Goal: Task Accomplishment & Management: Manage account settings

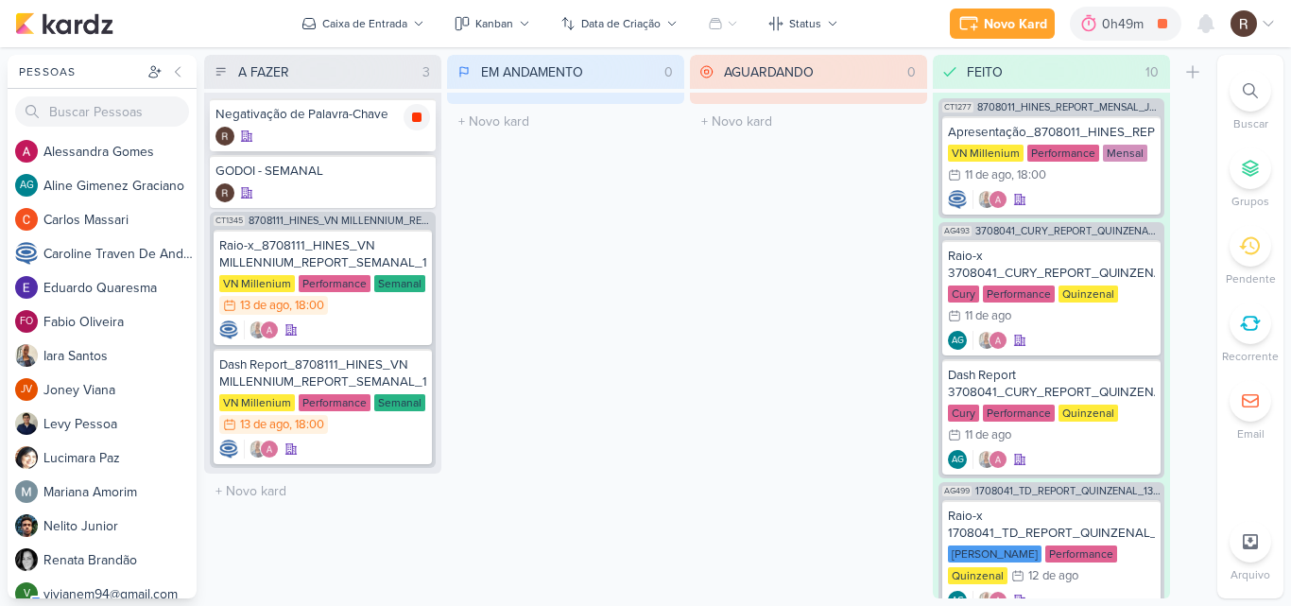
click at [418, 128] on div at bounding box center [416, 117] width 26 height 26
click at [331, 218] on span "8708111_HINES_VN MILLENNIUM_REPORT_SEMANAL_14.08" at bounding box center [339, 220] width 183 height 10
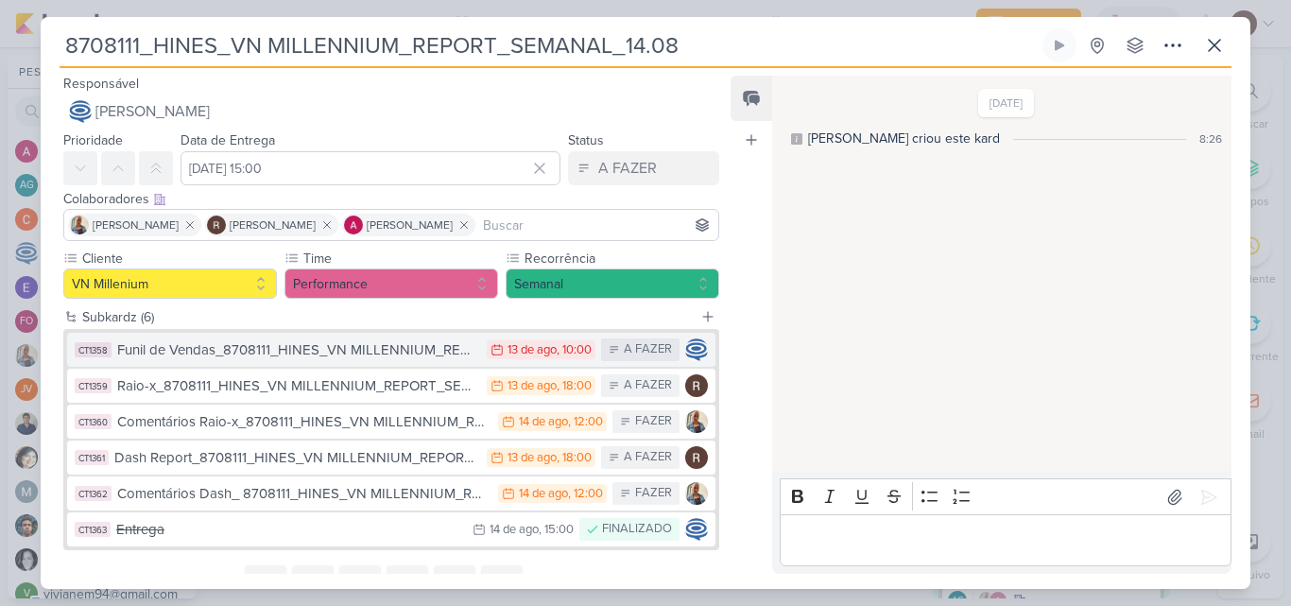
click at [303, 351] on div "Funil de Vendas_8708111_HINES_VN MILLENNIUM_REPORT_SEMANAL_14.08" at bounding box center [297, 350] width 360 height 22
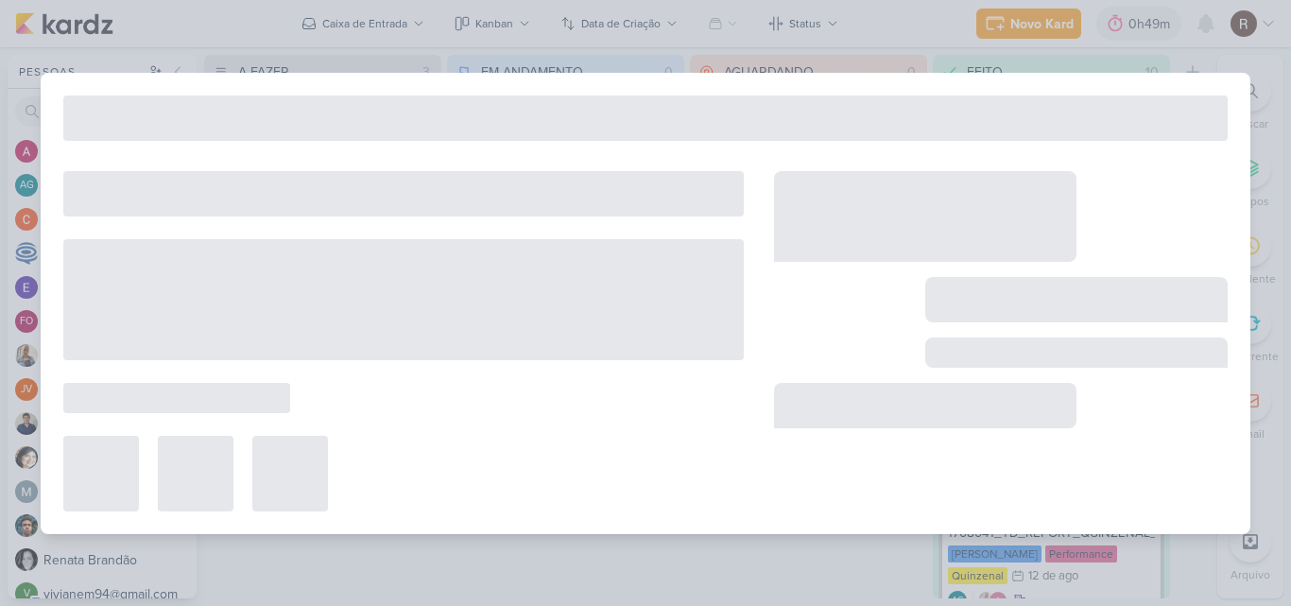
type input "Funil de Vendas_8708111_HINES_VN MILLENNIUM_REPORT_SEMANAL_14.08"
type input "[DATE] 10:00"
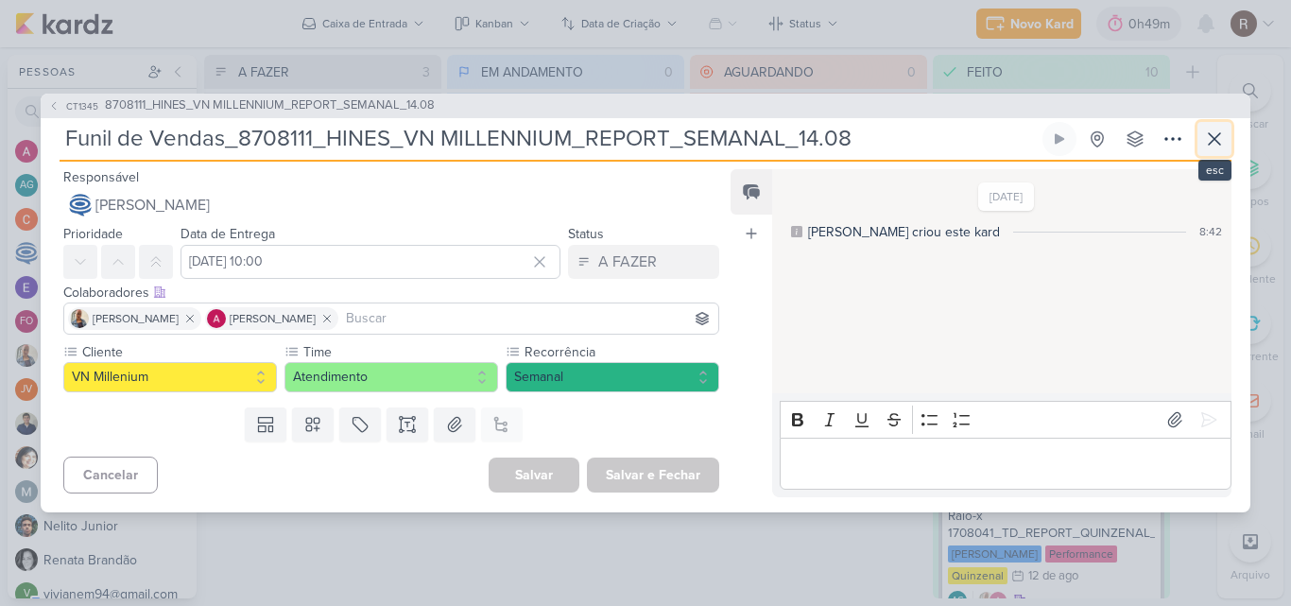
click at [1210, 136] on icon at bounding box center [1214, 139] width 23 height 23
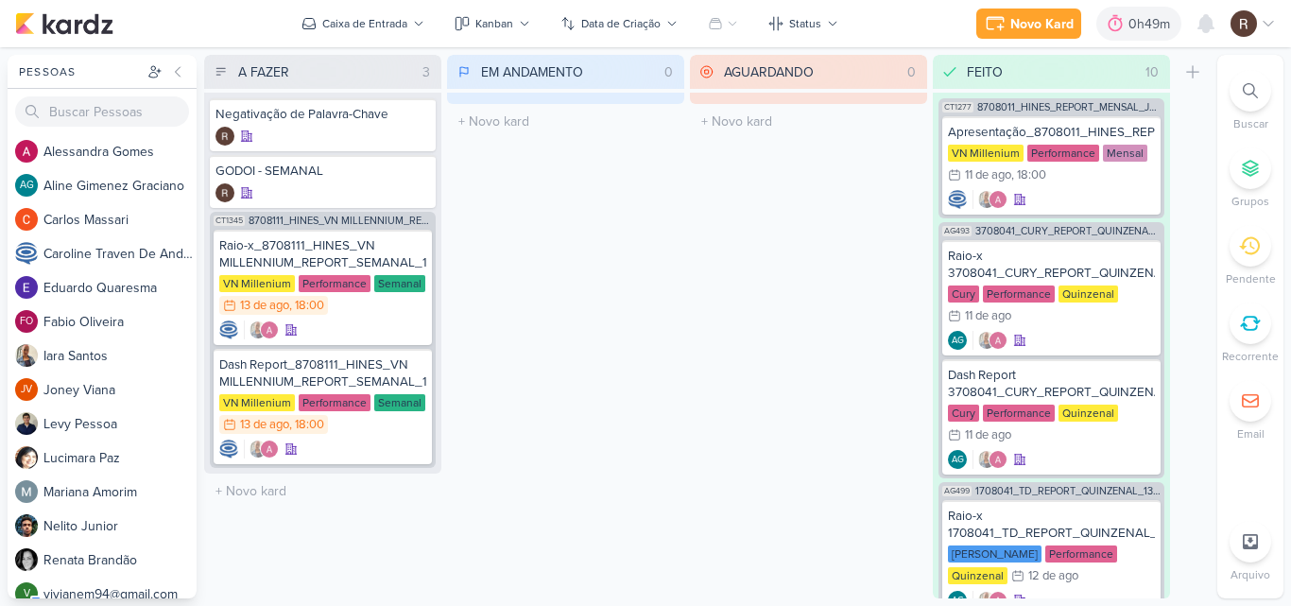
click at [665, 300] on div "EM ANDAMENTO 0 Mover Para Esquerda Mover Para Direita [GEOGRAPHIC_DATA] O títul…" at bounding box center [565, 326] width 237 height 543
click at [386, 222] on span "8708111_HINES_VN MILLENNIUM_REPORT_SEMANAL_14.08" at bounding box center [339, 220] width 183 height 10
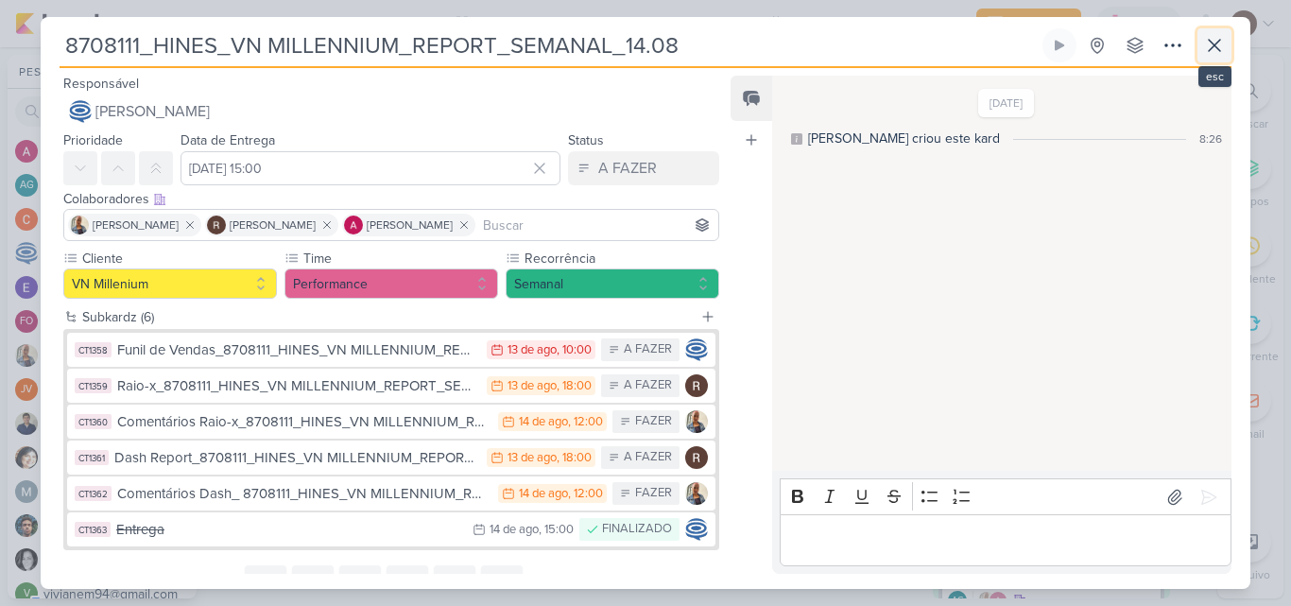
click at [1216, 50] on icon at bounding box center [1214, 45] width 23 height 23
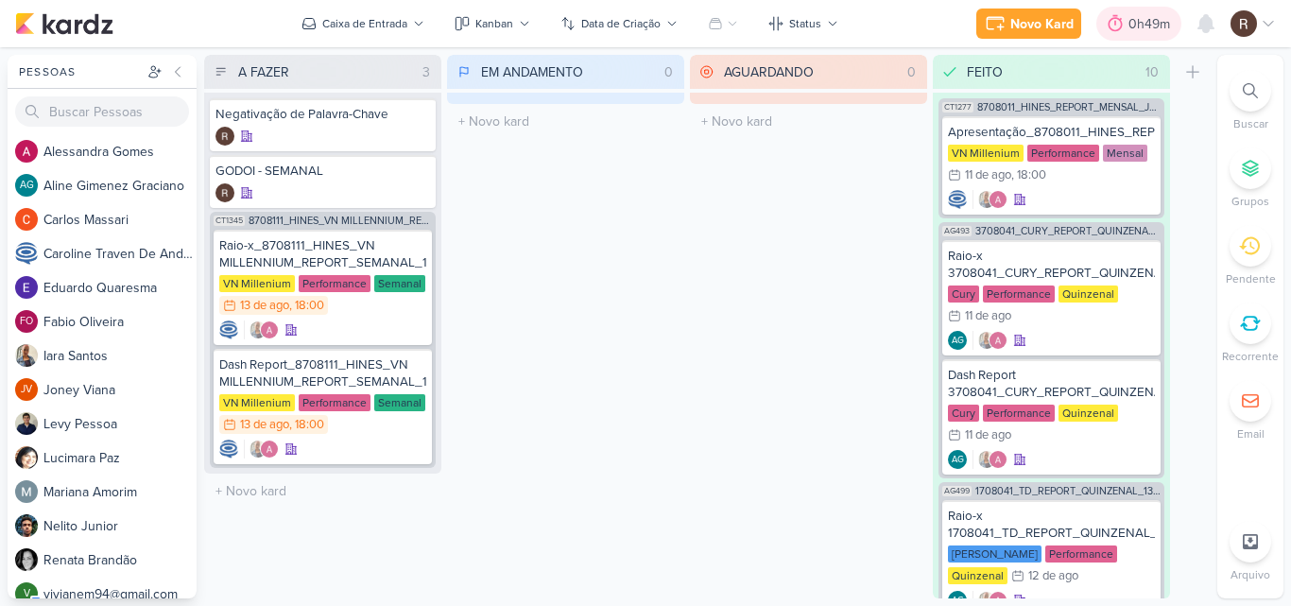
click at [1116, 19] on icon at bounding box center [1115, 23] width 14 height 17
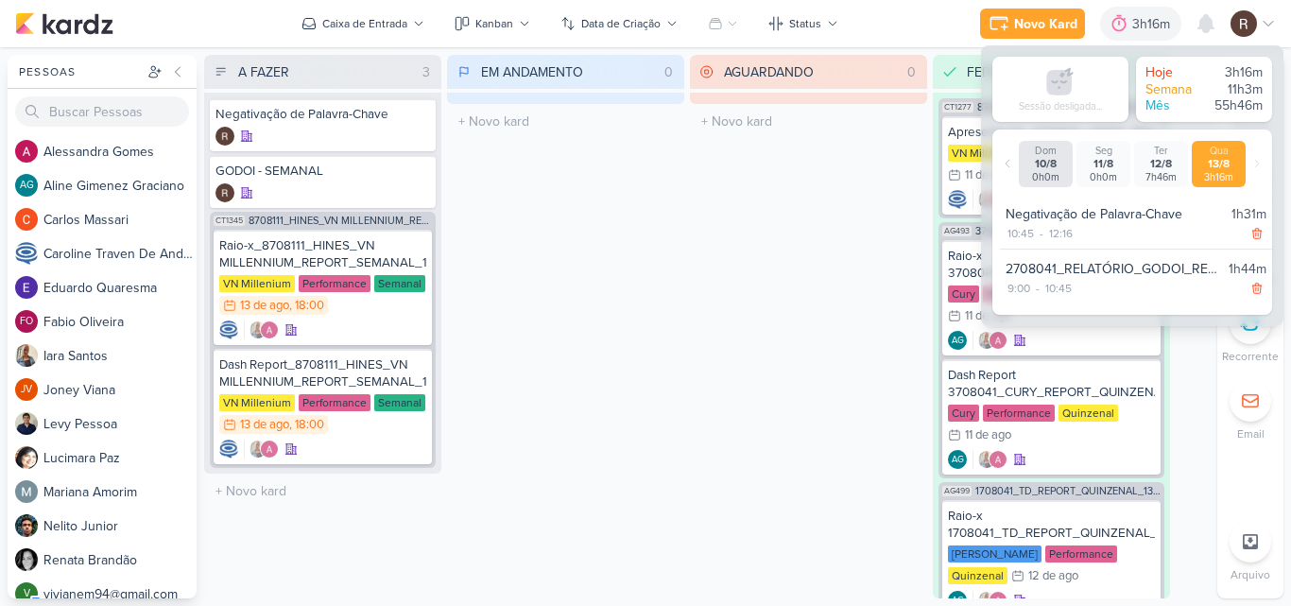
click at [810, 280] on div "AGUARDANDO 0 Mover Para Esquerda Mover Para Direita [GEOGRAPHIC_DATA] O título …" at bounding box center [808, 326] width 237 height 543
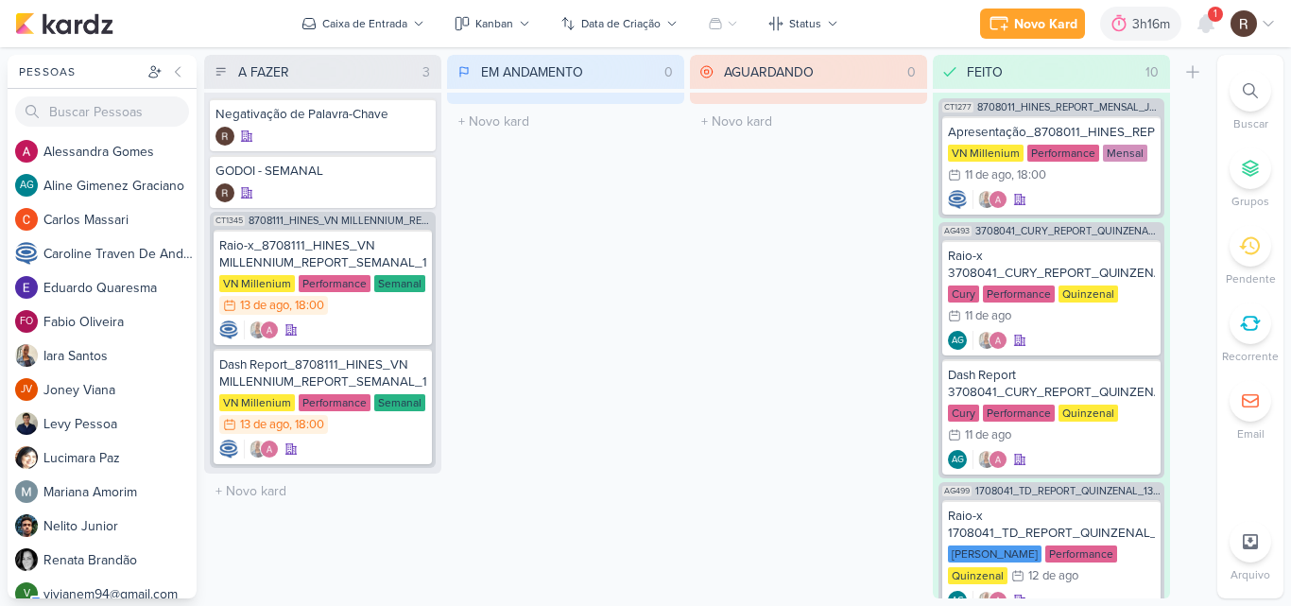
click at [1208, 16] on div "1" at bounding box center [1214, 14] width 15 height 15
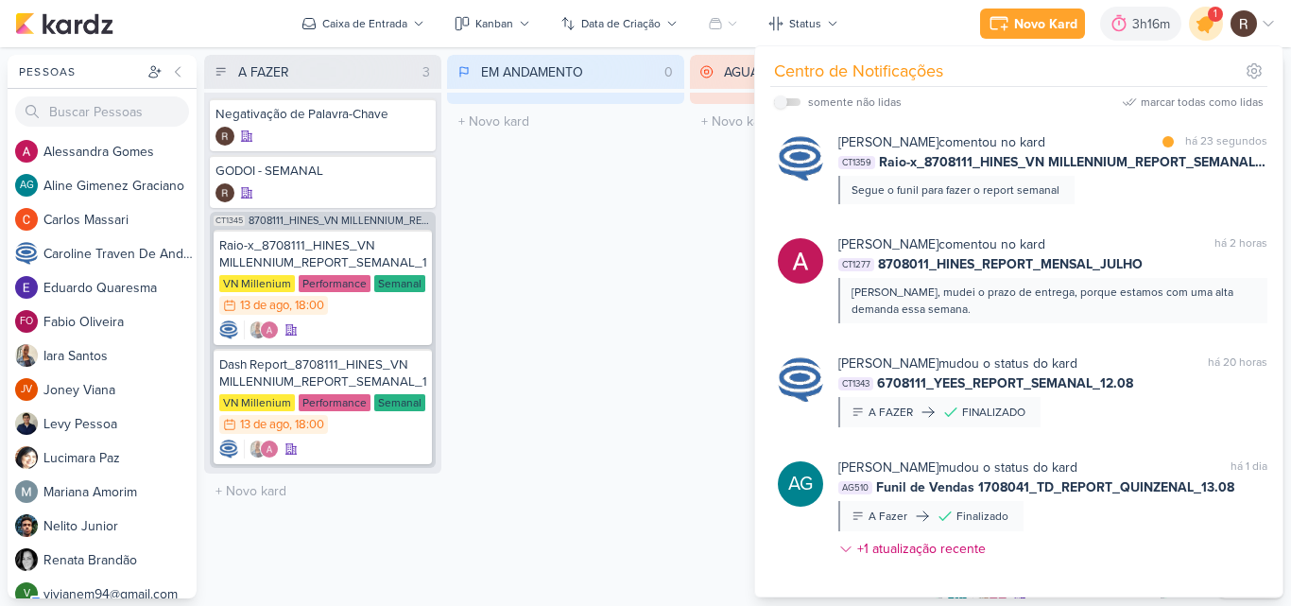
click at [1208, 22] on icon at bounding box center [1205, 23] width 23 height 23
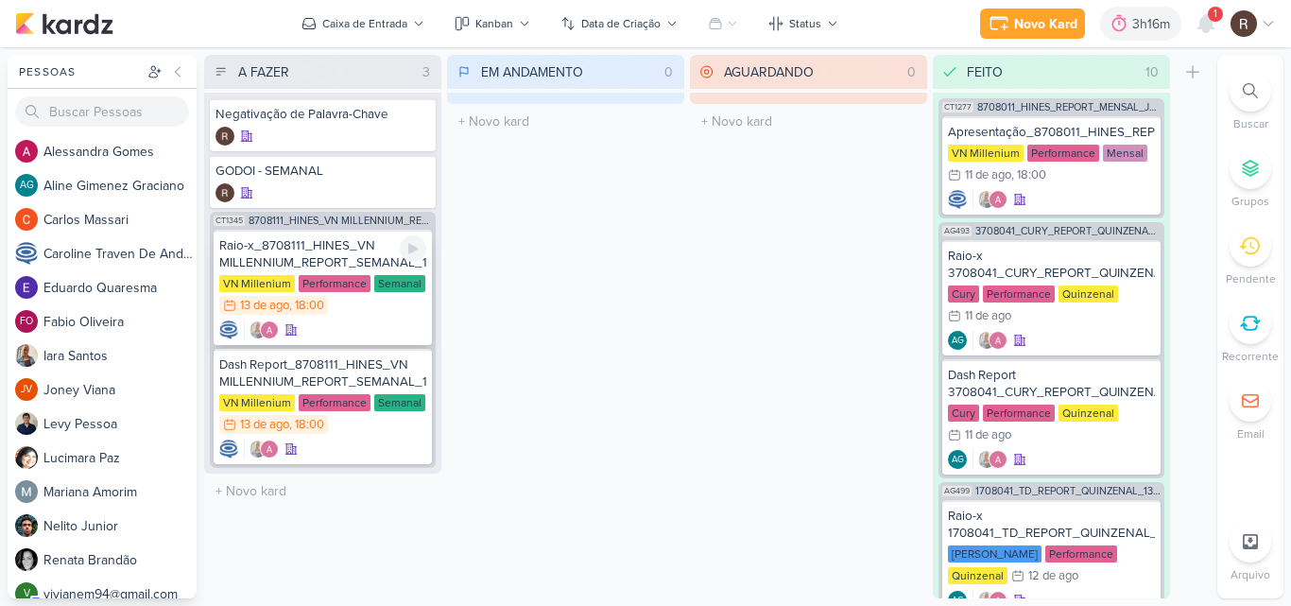
click at [352, 255] on div "Raio-x_8708111_HINES_VN MILLENNIUM_REPORT_SEMANAL_14.08" at bounding box center [322, 254] width 207 height 34
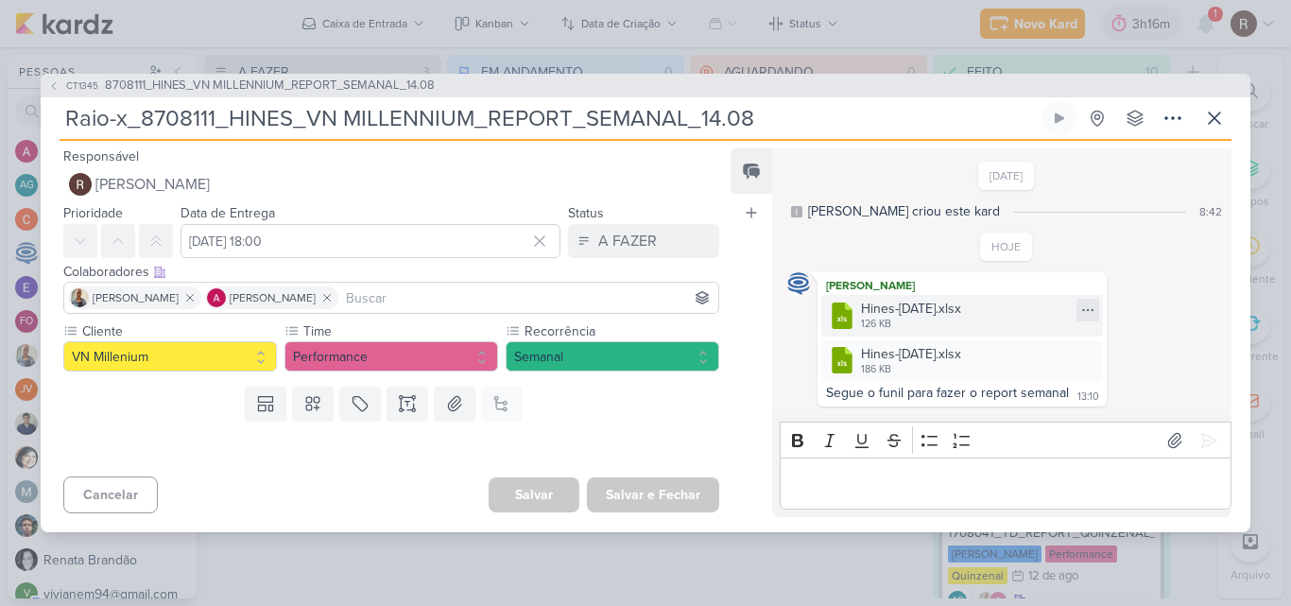
click at [1080, 309] on icon at bounding box center [1087, 309] width 15 height 15
click at [1003, 369] on div "Baixar" at bounding box center [993, 373] width 36 height 20
click at [1088, 359] on icon at bounding box center [1087, 355] width 15 height 15
click at [1017, 416] on button "Baixar" at bounding box center [1017, 417] width 152 height 27
click at [980, 481] on p "Editor editing area: main" at bounding box center [1005, 483] width 432 height 23
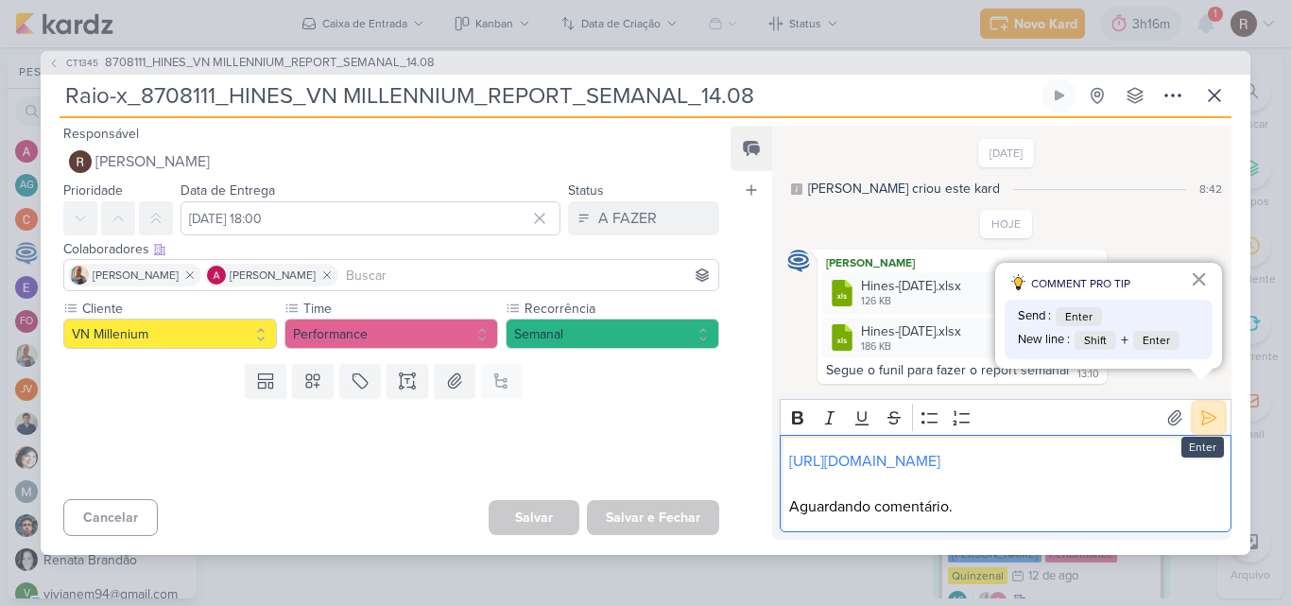
click at [1210, 402] on button at bounding box center [1208, 417] width 30 height 30
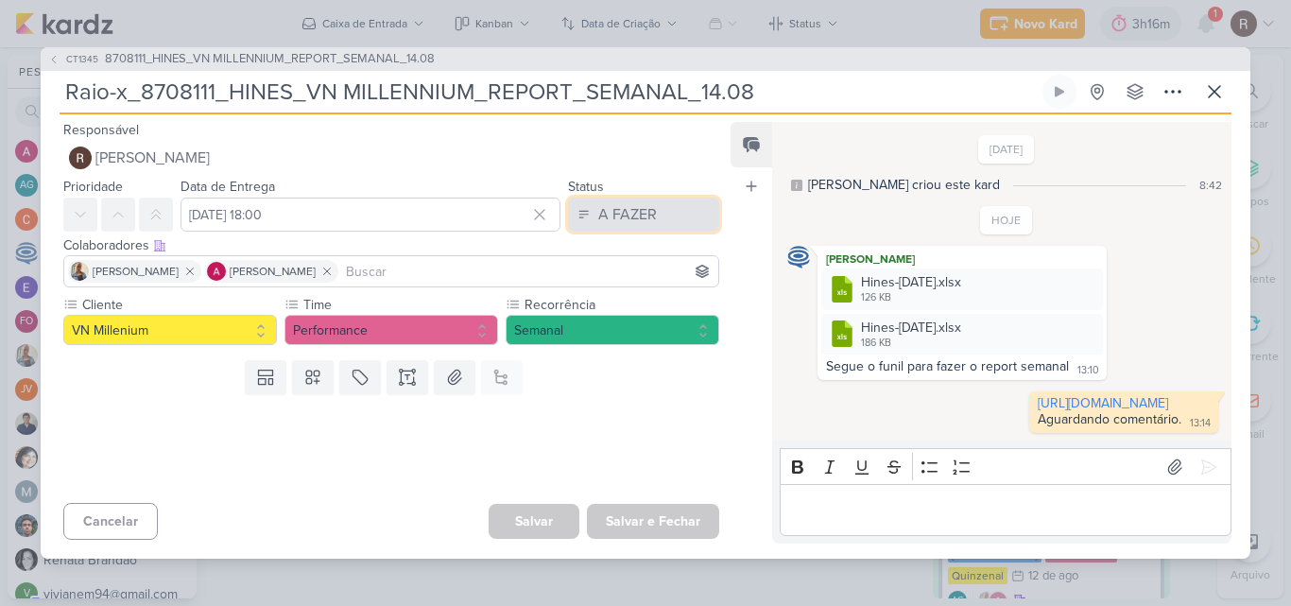
click at [657, 197] on button "A FAZER" at bounding box center [643, 214] width 151 height 34
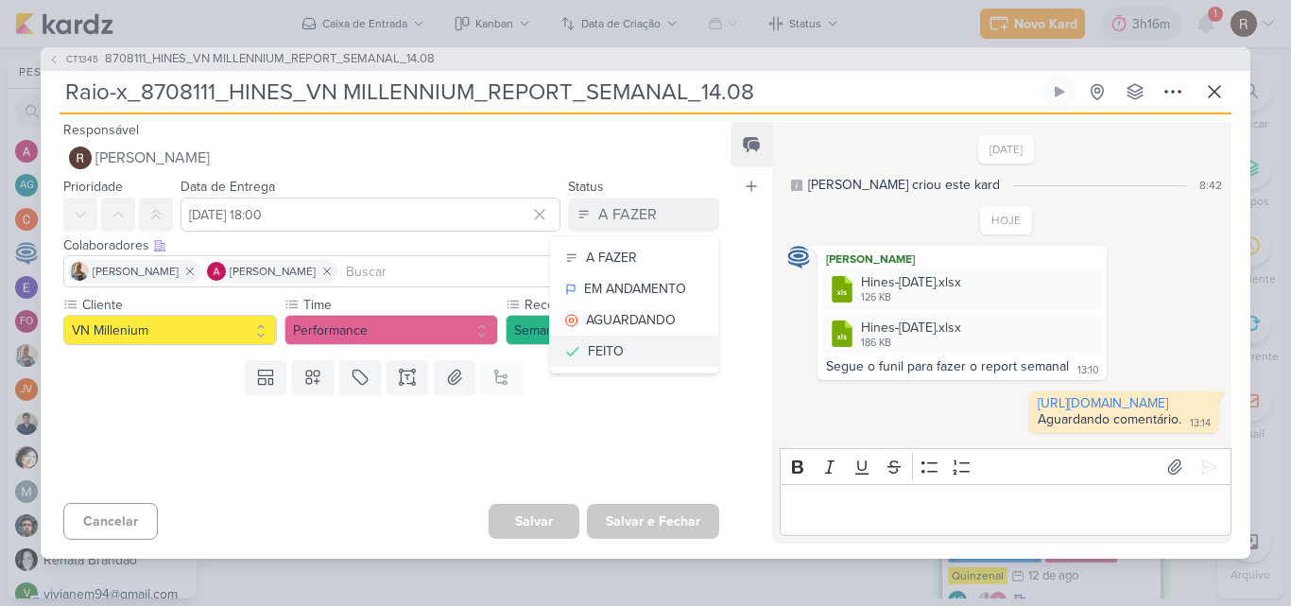
click at [598, 341] on div "FEITO" at bounding box center [606, 351] width 36 height 20
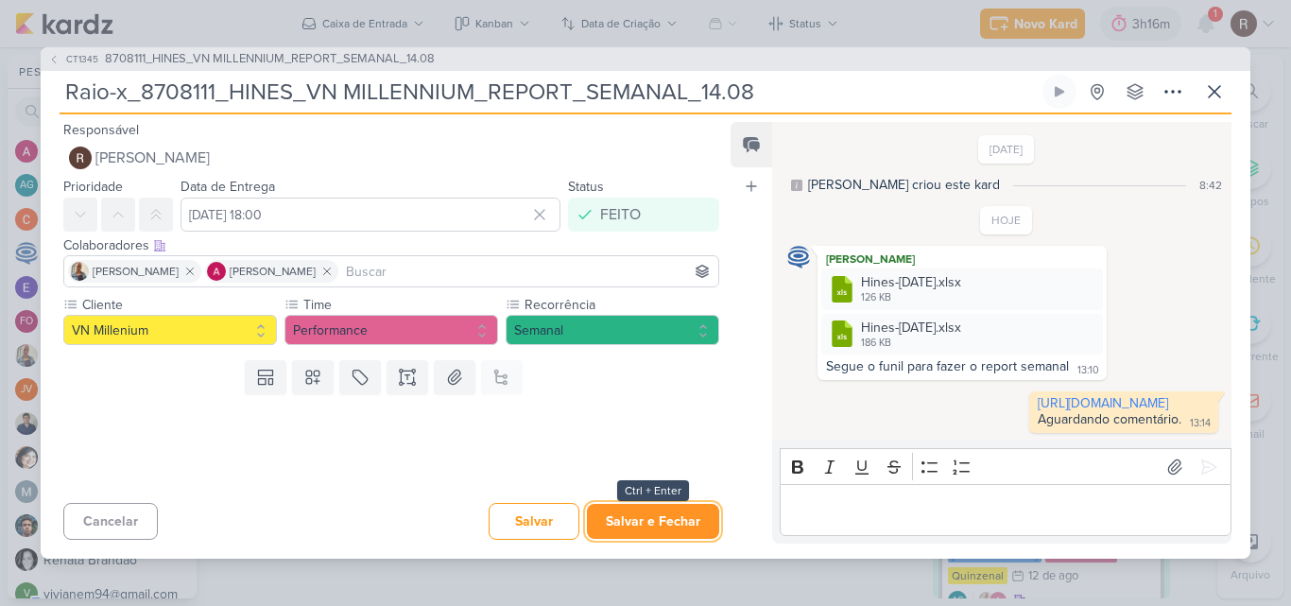
click at [637, 539] on button "Salvar e Fechar" at bounding box center [653, 521] width 132 height 35
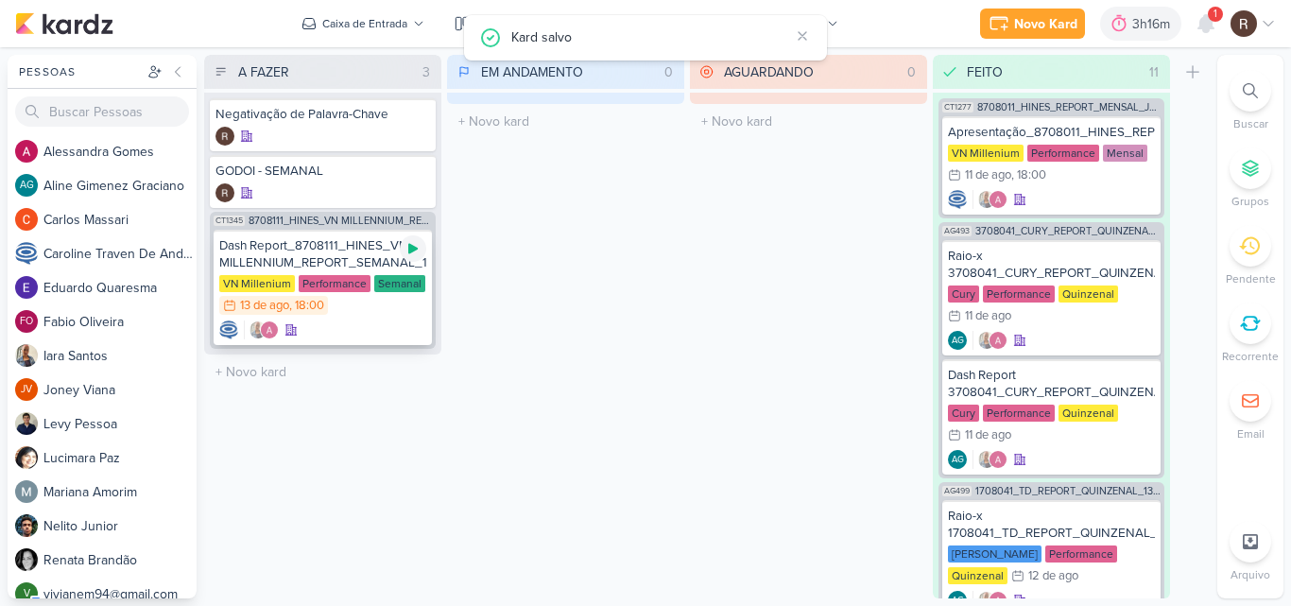
click at [409, 255] on icon at bounding box center [412, 248] width 15 height 15
click at [344, 218] on span "8708111_HINES_VN MILLENNIUM_REPORT_SEMANAL_14.08" at bounding box center [339, 220] width 183 height 10
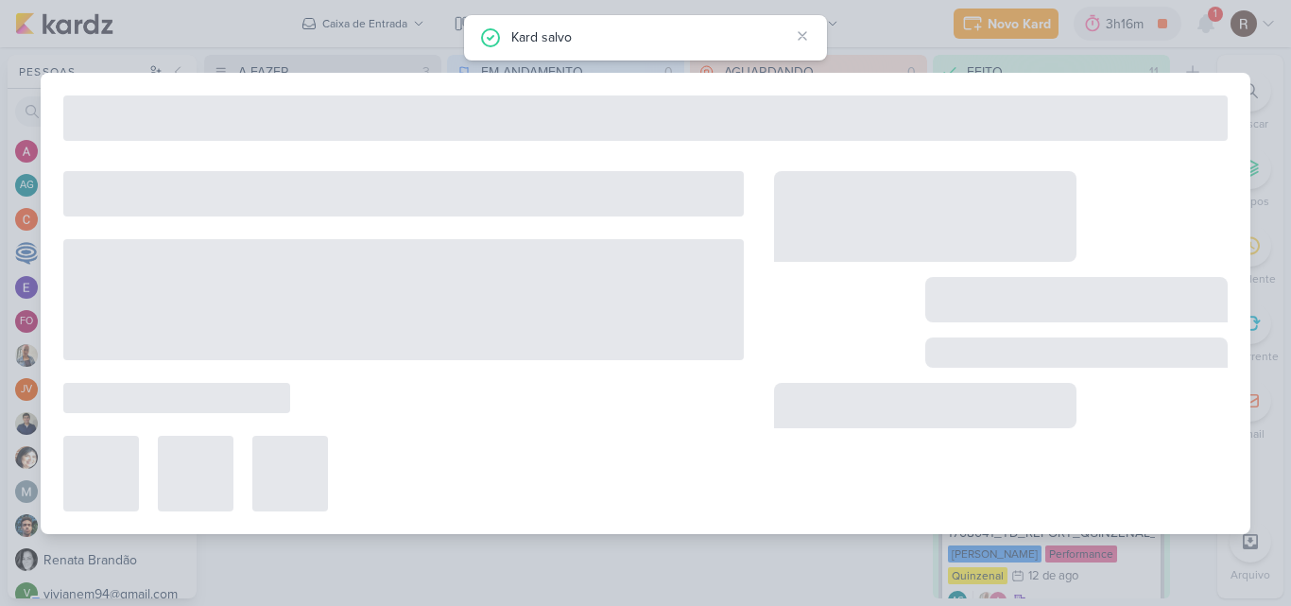
type input "8708111_HINES_VN MILLENNIUM_REPORT_SEMANAL_14.08"
type input "[DATE] 15:00"
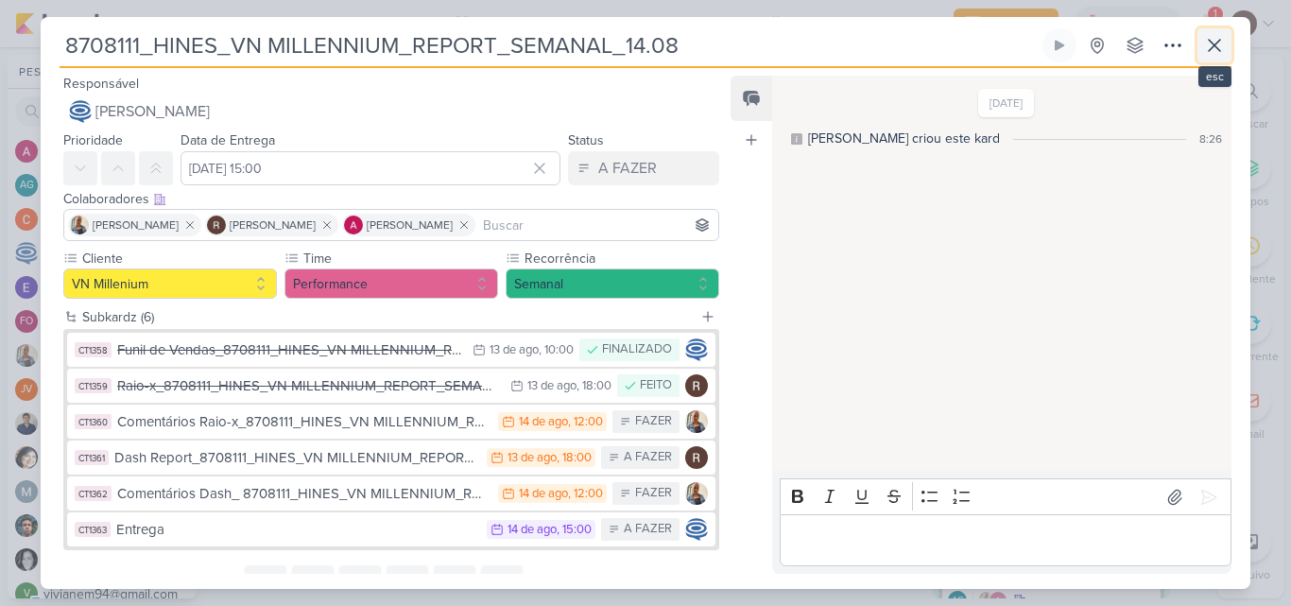
click at [1210, 47] on icon at bounding box center [1214, 45] width 23 height 23
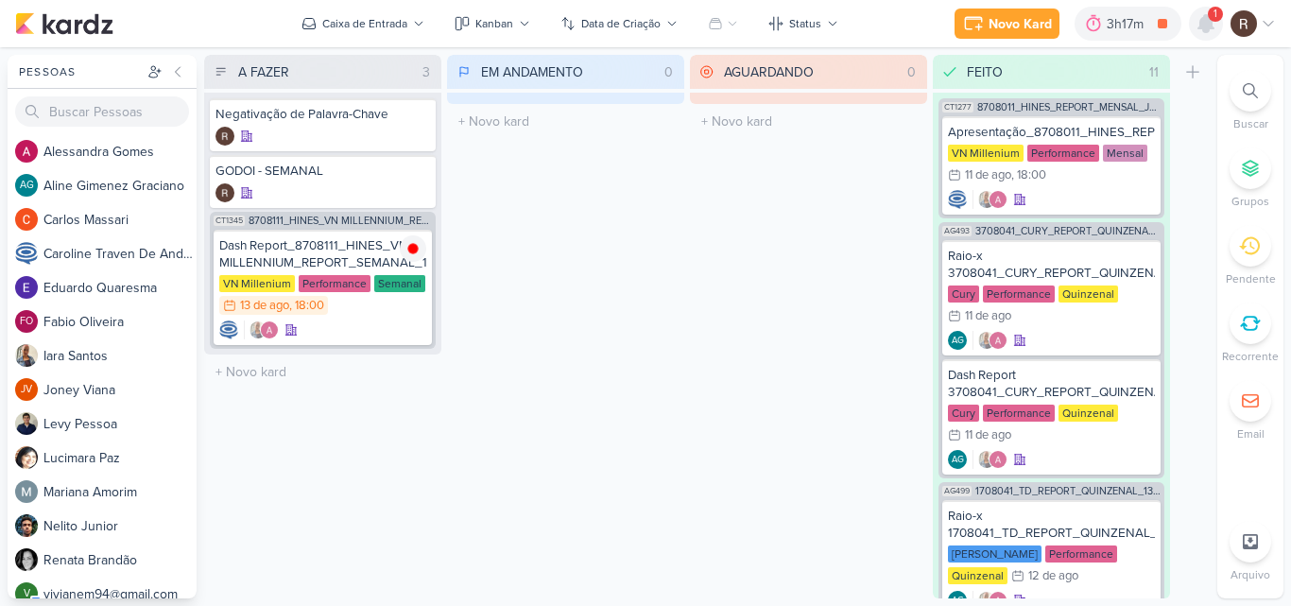
click at [1215, 28] on icon at bounding box center [1205, 23] width 23 height 23
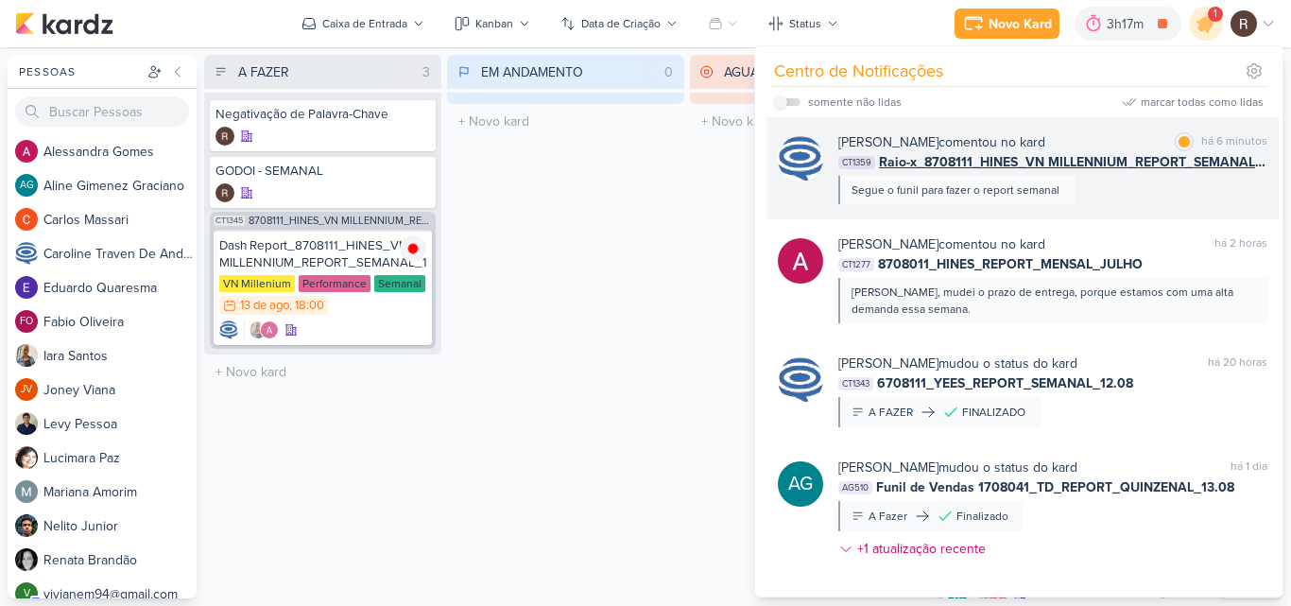
click at [1145, 180] on div "[PERSON_NAME] comentou no kard marcar como lida há 6 minutos CT1359 Raio-x_8708…" at bounding box center [1052, 168] width 429 height 72
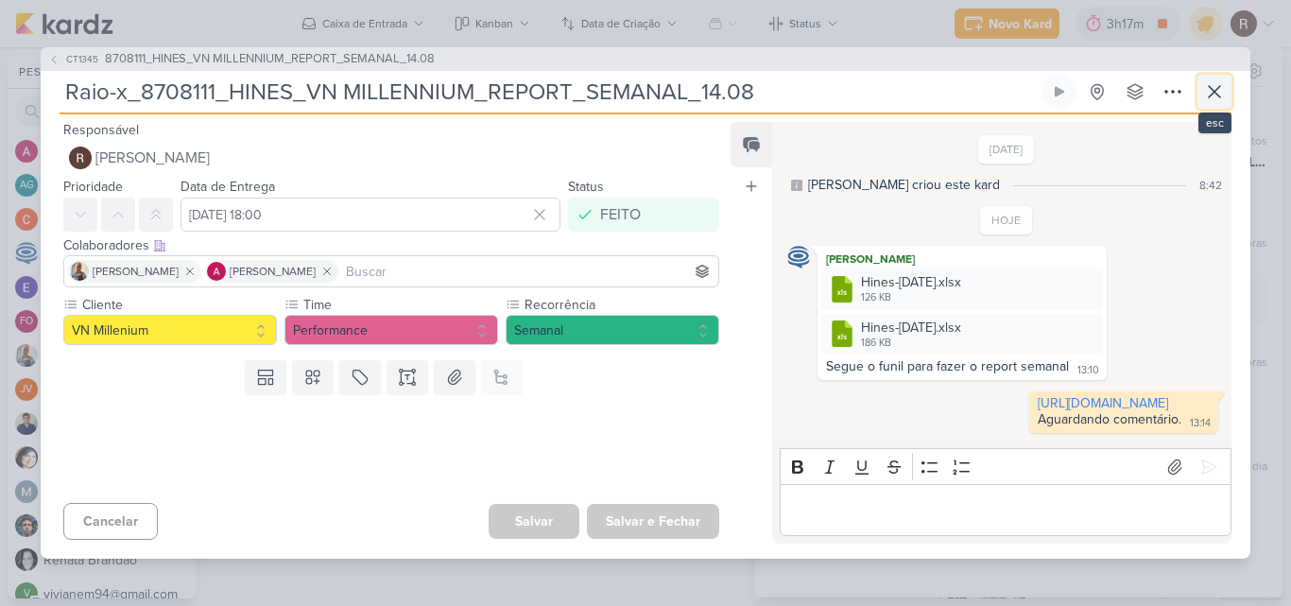
click at [1214, 80] on icon at bounding box center [1214, 91] width 23 height 23
